Goal: Find specific page/section: Find specific page/section

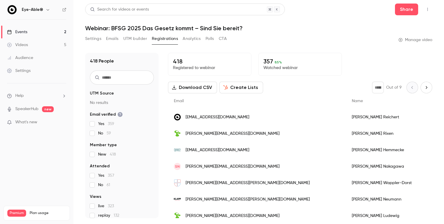
click at [28, 31] on link "Events 2" at bounding box center [36, 32] width 73 height 13
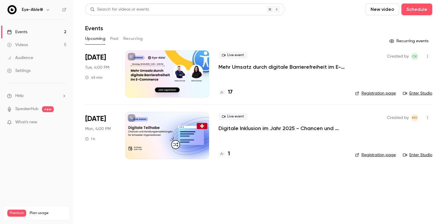
click at [158, 135] on div at bounding box center [167, 135] width 84 height 47
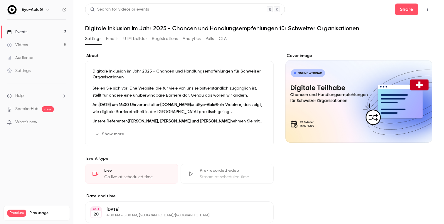
click at [163, 39] on button "Registrations" at bounding box center [165, 38] width 26 height 9
